Goal: Task Accomplishment & Management: Use online tool/utility

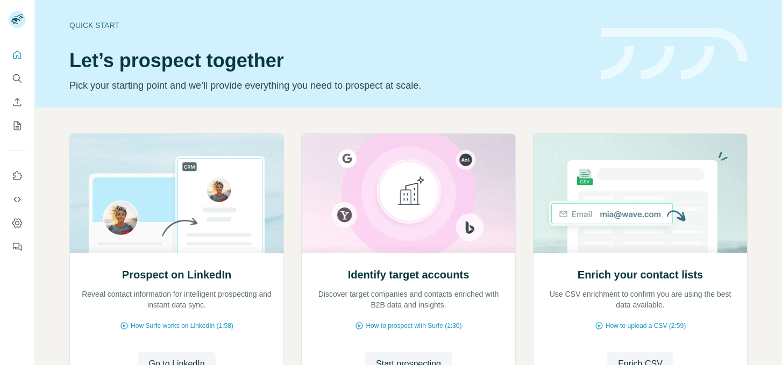
scroll to position [84, 0]
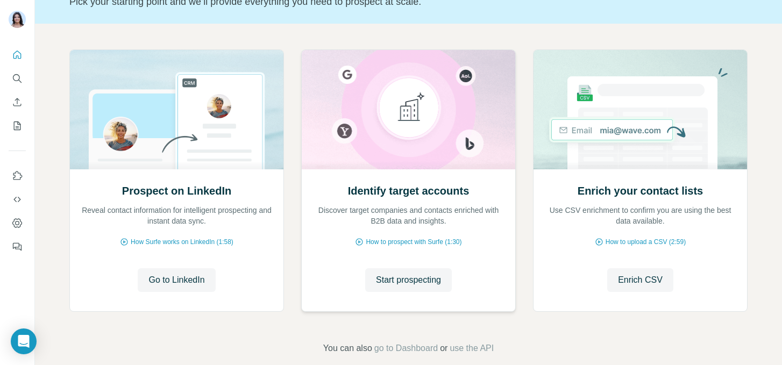
click at [333, 203] on div "Identify target accounts Discover target companies and contacts enriched with B…" at bounding box center [409, 205] width 192 height 43
click at [389, 280] on span "Start prospecting" at bounding box center [408, 280] width 65 height 13
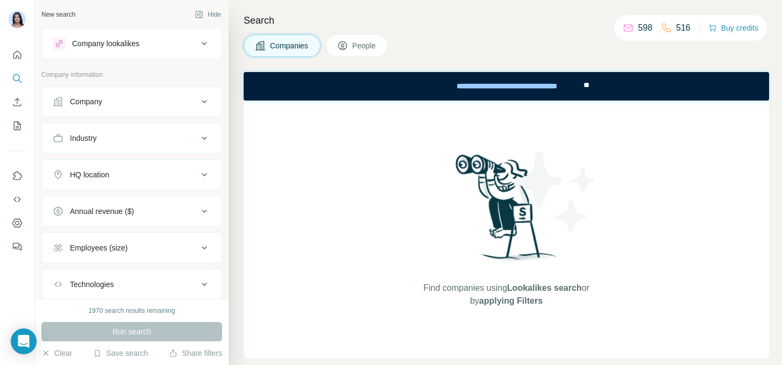
click at [360, 41] on span "People" at bounding box center [364, 45] width 25 height 11
